Goal: Find specific page/section: Find specific page/section

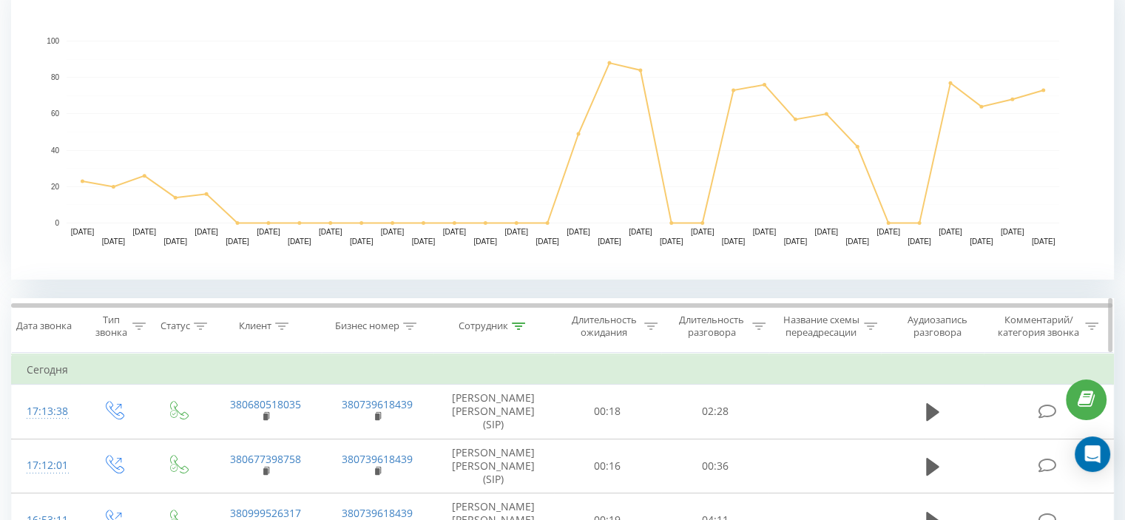
click at [521, 323] on icon at bounding box center [518, 326] width 13 height 7
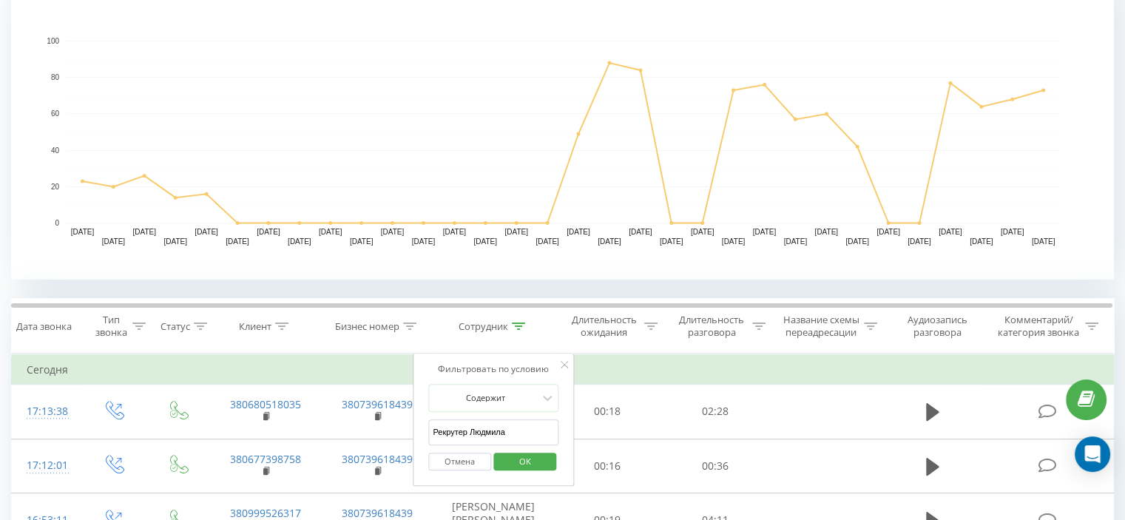
click at [530, 458] on span "OK" at bounding box center [525, 461] width 41 height 23
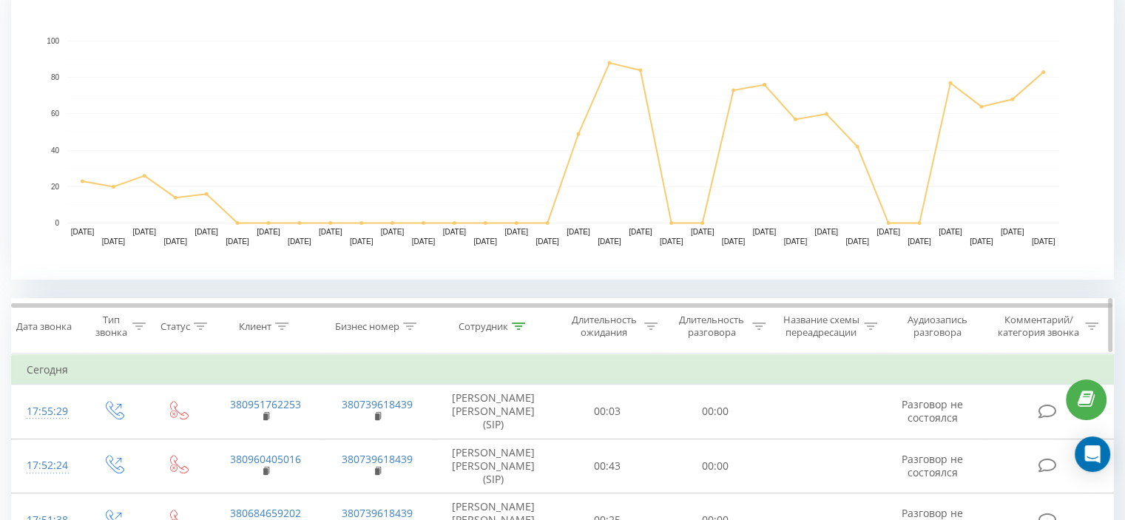
click at [516, 326] on icon at bounding box center [518, 326] width 13 height 7
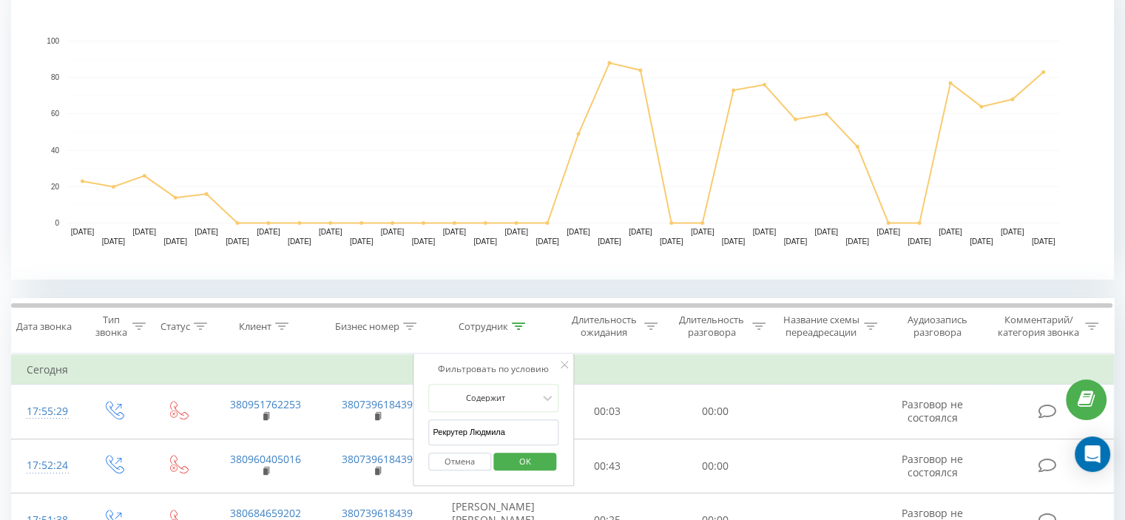
click at [507, 422] on input "Рекрутер Людмила" at bounding box center [493, 432] width 130 height 26
click at [542, 456] on span "OK" at bounding box center [525, 461] width 41 height 23
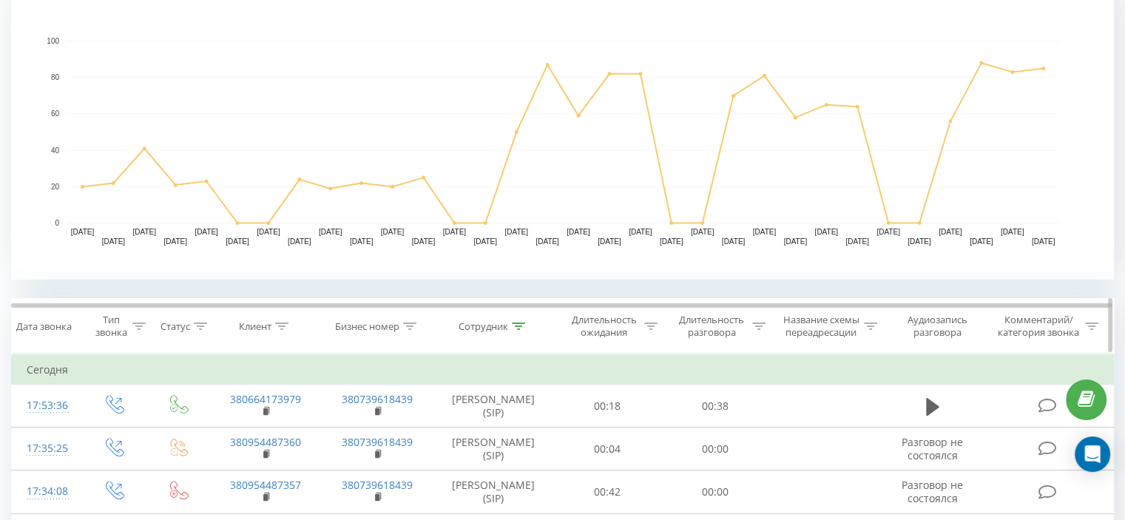
click at [515, 320] on div at bounding box center [518, 326] width 13 height 13
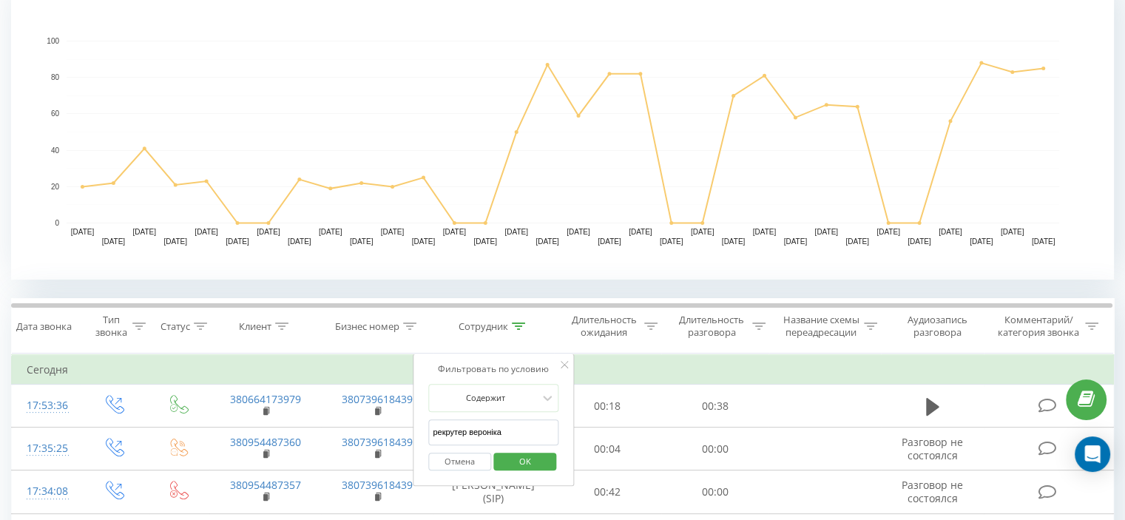
click at [518, 428] on input "рекрутер вероніка" at bounding box center [493, 432] width 130 height 26
type input "рекрутер [PERSON_NAME]"
click at [532, 460] on span "OK" at bounding box center [525, 461] width 41 height 23
